Goal: Navigation & Orientation: Find specific page/section

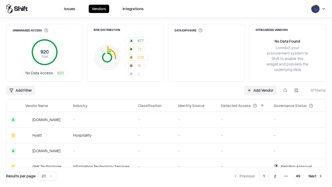
click at [47, 176] on html "Issues Vendors Integrations Unmanaged Access 920 Total No Data Access 920 Risk …" at bounding box center [166, 93] width 332 height 187
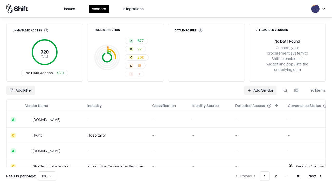
click at [316, 176] on button "Next" at bounding box center [316, 175] width 20 height 9
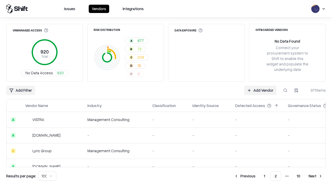
click at [316, 176] on button "Next" at bounding box center [316, 175] width 20 height 9
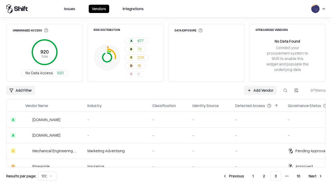
click at [316, 176] on button "Next" at bounding box center [316, 175] width 20 height 9
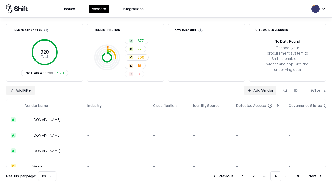
click at [316, 176] on button "Next" at bounding box center [316, 175] width 20 height 9
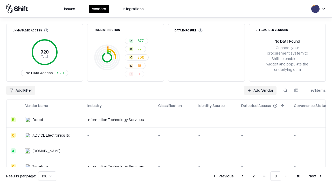
click at [316, 176] on button "Next" at bounding box center [316, 175] width 20 height 9
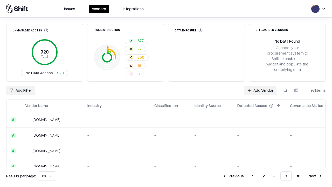
click at [316, 176] on button "Next" at bounding box center [316, 175] width 20 height 9
click at [245, 176] on button "Previous" at bounding box center [245, 175] width 28 height 9
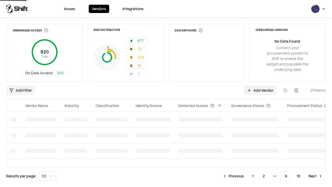
click at [233, 176] on button "Previous" at bounding box center [234, 175] width 28 height 9
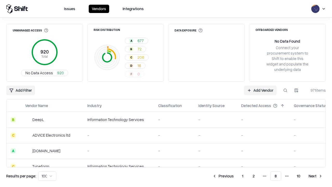
click at [223, 176] on button "Previous" at bounding box center [224, 175] width 28 height 9
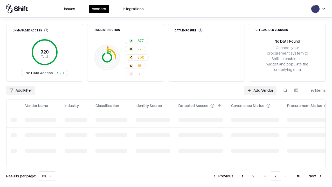
click at [223, 176] on button "Previous" at bounding box center [223, 175] width 28 height 9
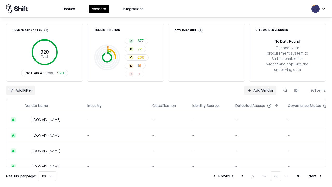
click at [223, 176] on button "Previous" at bounding box center [223, 175] width 28 height 9
